Goal: Transaction & Acquisition: Subscribe to service/newsletter

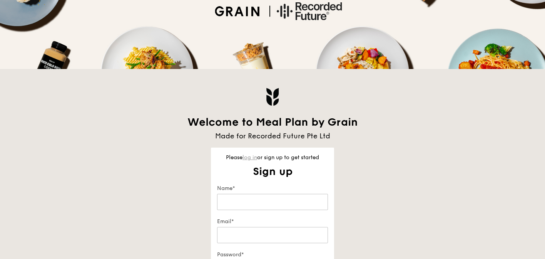
click at [250, 156] on link "log in" at bounding box center [249, 157] width 15 height 7
click at [321, 200] on keeper-lock "Open Keeper Popup" at bounding box center [318, 201] width 9 height 9
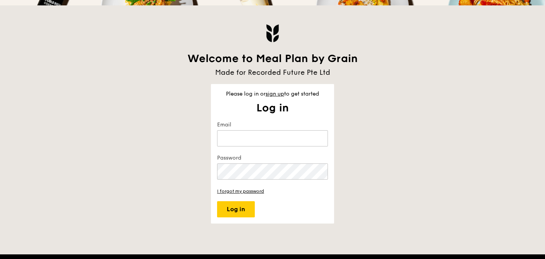
scroll to position [200, 0]
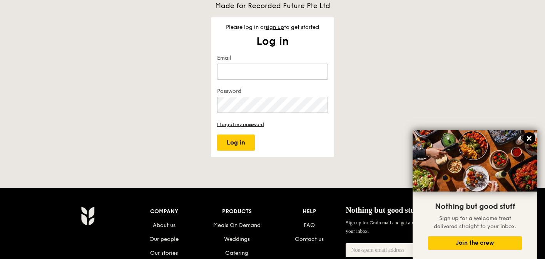
click at [528, 139] on icon at bounding box center [529, 138] width 5 height 5
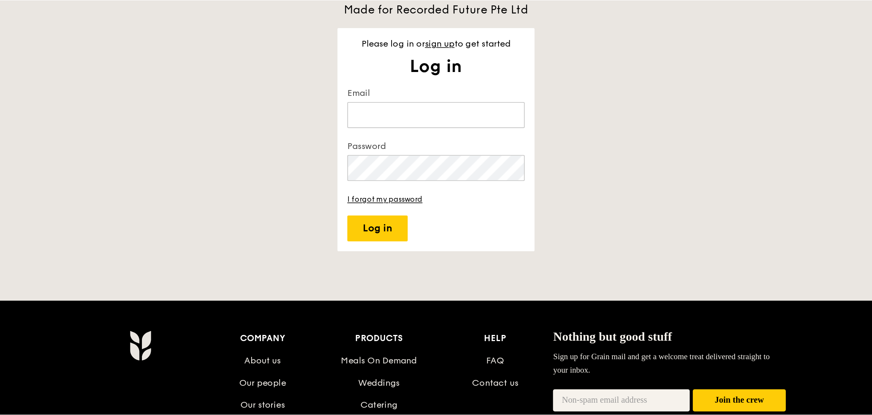
scroll to position [186, 0]
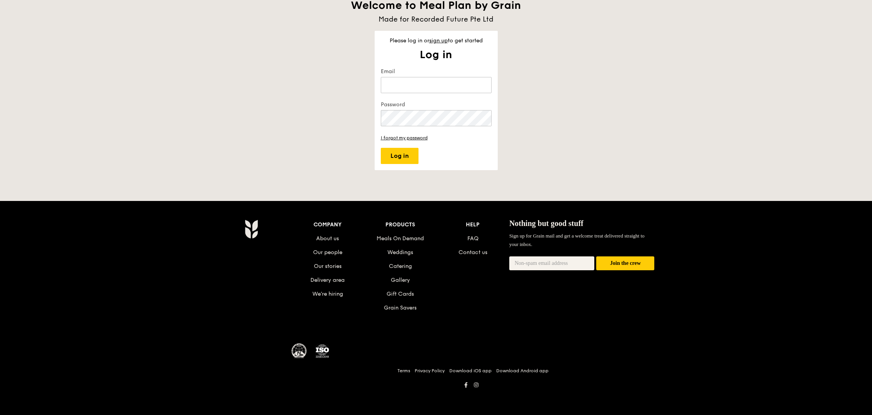
click at [480, 87] on keeper-lock "Open Keeper Popup" at bounding box center [482, 84] width 9 height 9
type input "[PERSON_NAME][EMAIL_ADDRESS][DOMAIN_NAME]"
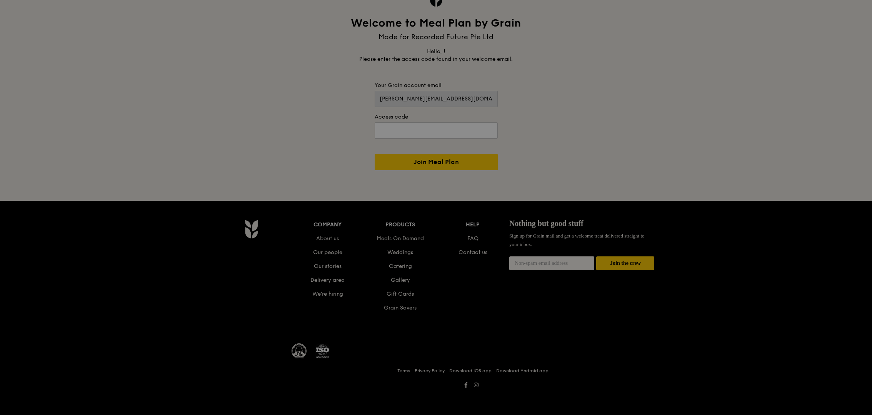
scroll to position [152, 0]
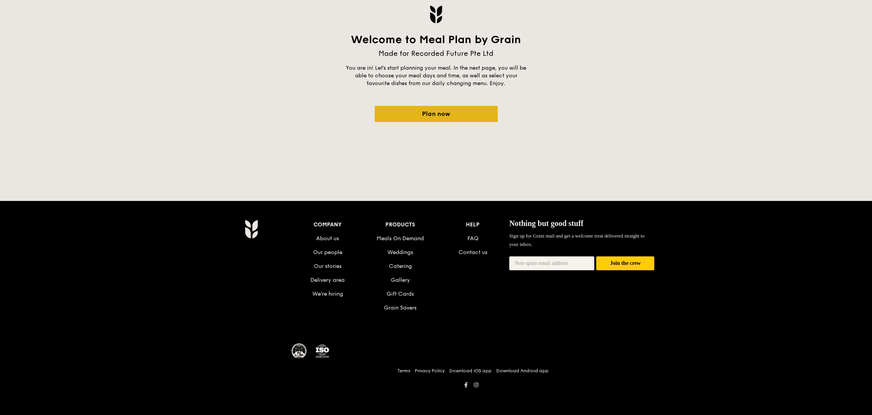
click at [419, 109] on link "Plan now" at bounding box center [436, 114] width 123 height 16
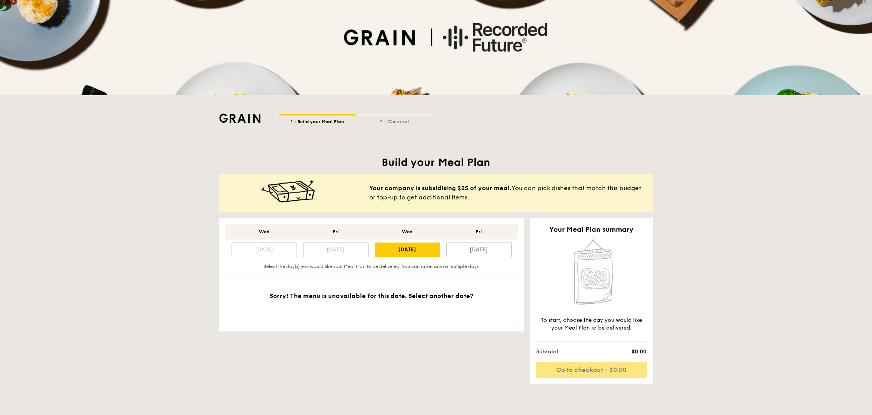
scroll to position [60, 0]
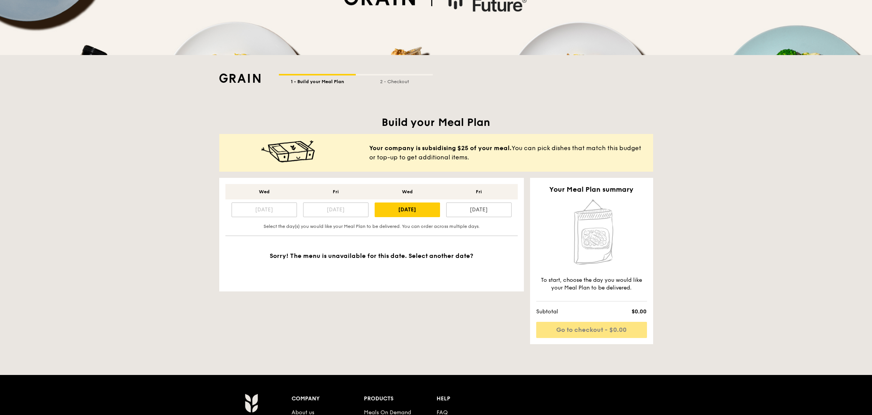
click at [334, 211] on div "[DATE]" at bounding box center [335, 209] width 65 height 15
click at [484, 212] on div "[DATE]" at bounding box center [478, 209] width 65 height 15
